Goal: Transaction & Acquisition: Purchase product/service

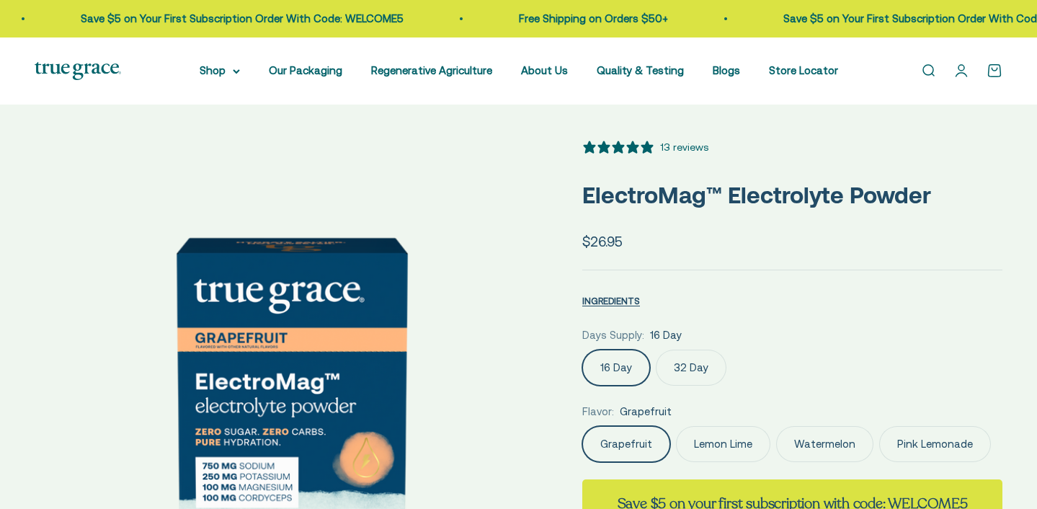
select select "3"
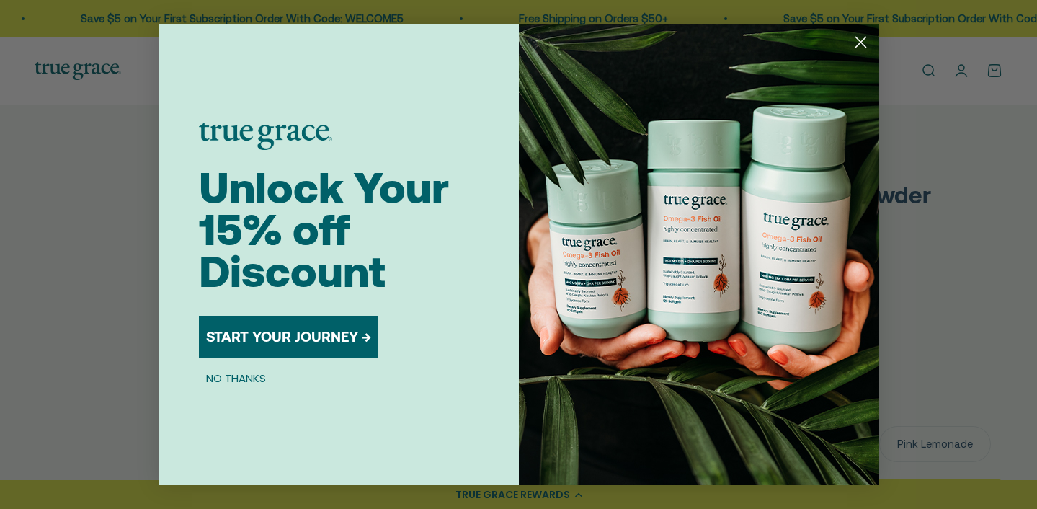
click at [857, 43] on circle "Close dialog" at bounding box center [860, 42] width 24 height 24
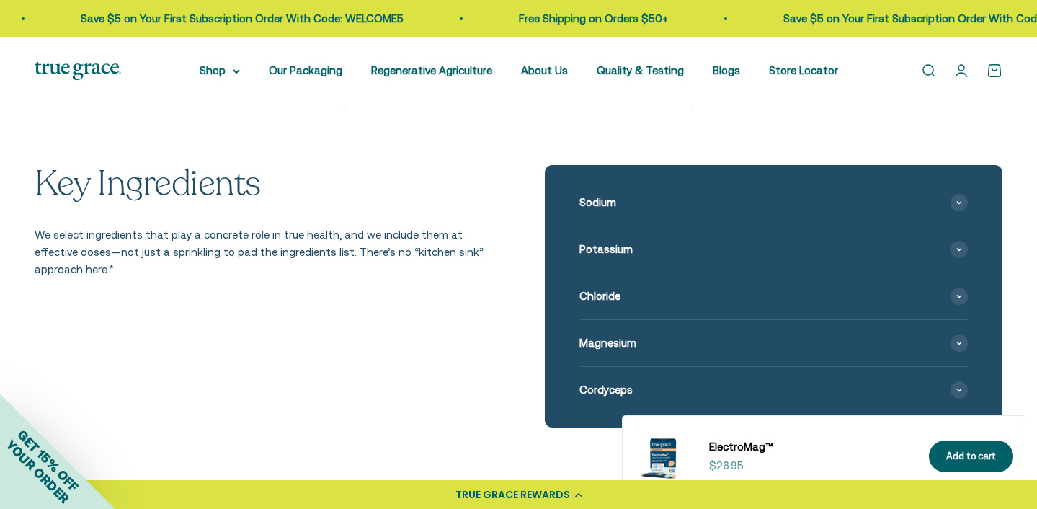
scroll to position [1564, 0]
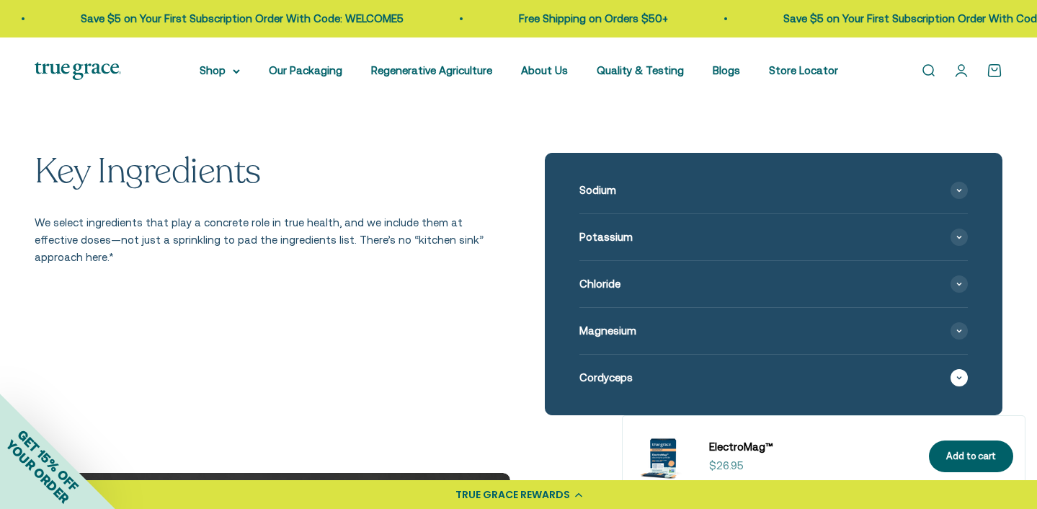
click at [685, 386] on div "Cordyceps" at bounding box center [773, 378] width 389 height 46
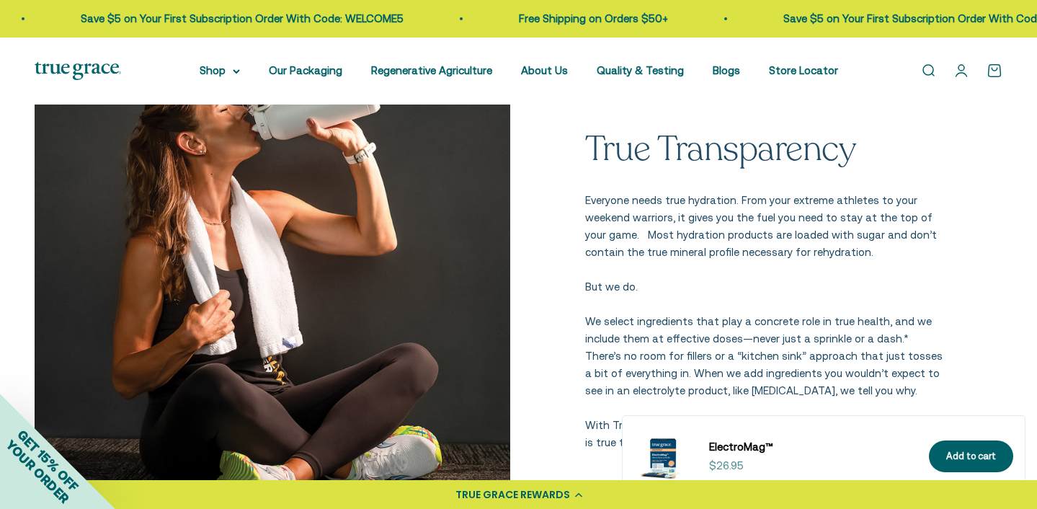
scroll to position [2156, 0]
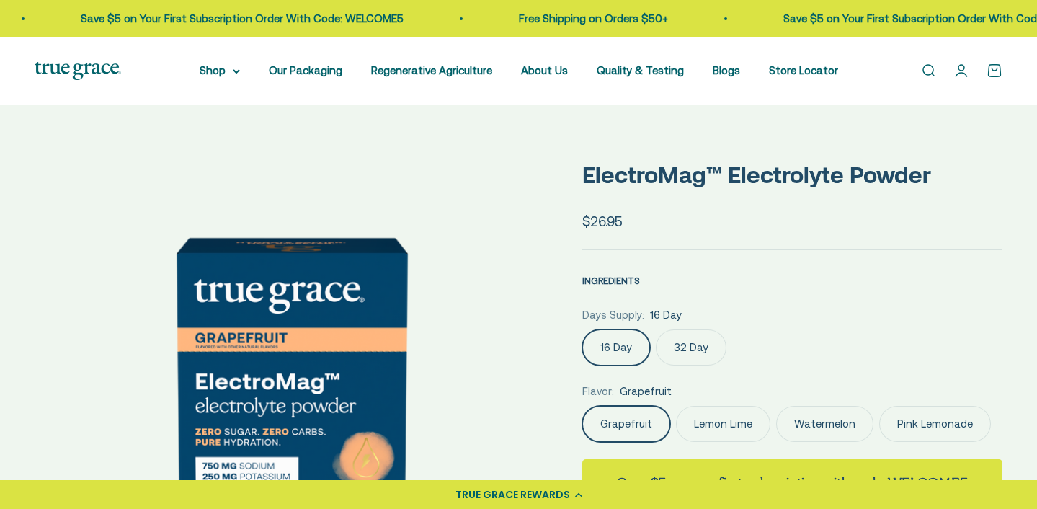
select select "3"
